Goal: Task Accomplishment & Management: Complete application form

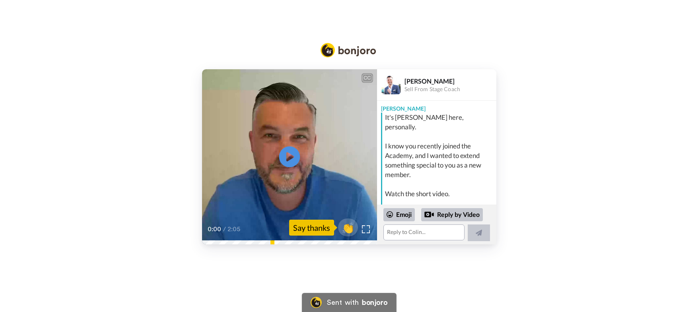
click at [288, 161] on icon at bounding box center [289, 156] width 21 height 21
click at [300, 154] on video at bounding box center [289, 156] width 175 height 175
click at [294, 156] on icon at bounding box center [289, 156] width 21 height 21
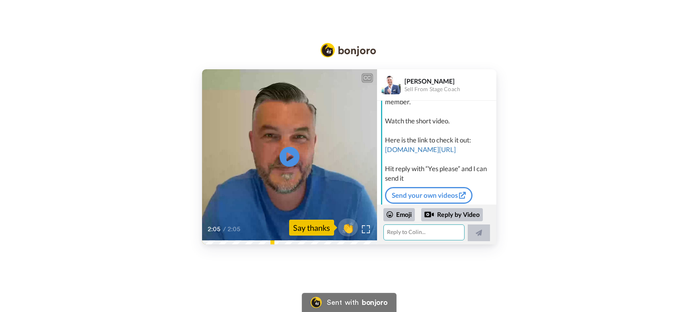
drag, startPoint x: 408, startPoint y: 232, endPoint x: 418, endPoint y: 231, distance: 10.0
click at [409, 232] on textarea at bounding box center [424, 232] width 81 height 16
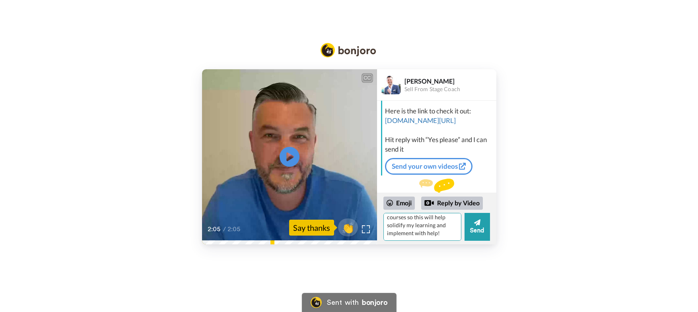
scroll to position [0, 0]
drag, startPoint x: 421, startPoint y: 221, endPoint x: 440, endPoint y: 232, distance: 22.5
click at [441, 233] on textarea "Yes Please! Thank. you for the offer! I've almost completed the initial courses…" at bounding box center [423, 227] width 78 height 28
drag, startPoint x: 415, startPoint y: 219, endPoint x: 459, endPoint y: 239, distance: 47.7
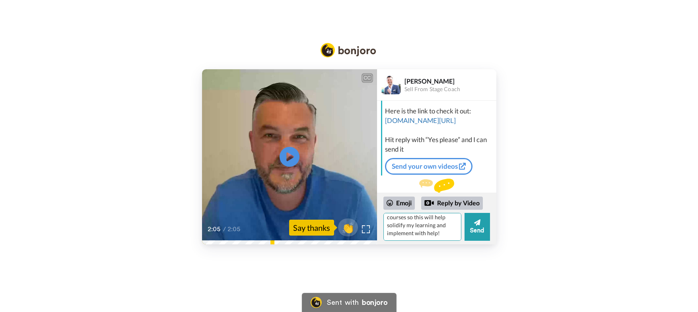
click at [459, 239] on textarea "Yes Please! Thank. you for the offer! I've almost completed the initial courses…" at bounding box center [423, 227] width 78 height 28
type textarea "Yes Please!"
click at [474, 224] on icon at bounding box center [477, 222] width 6 height 8
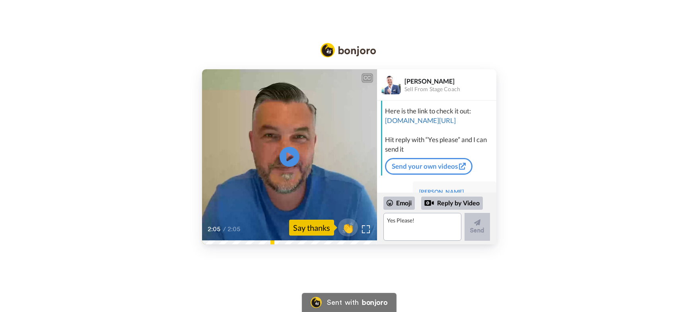
scroll to position [136, 0]
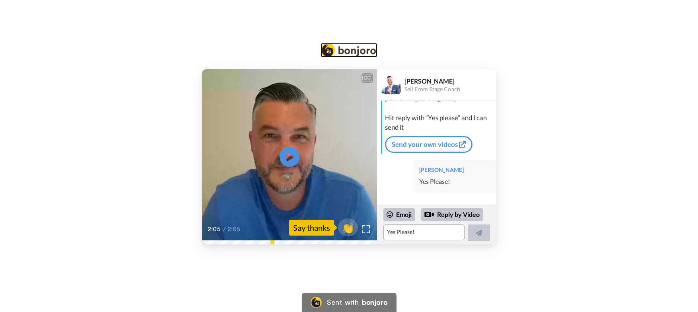
click at [342, 56] on img at bounding box center [349, 50] width 56 height 14
